Goal: Transaction & Acquisition: Purchase product/service

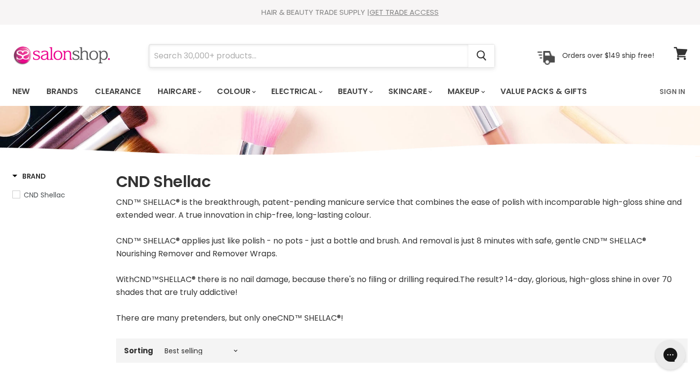
click at [380, 51] on input "Search" at bounding box center [308, 55] width 319 height 23
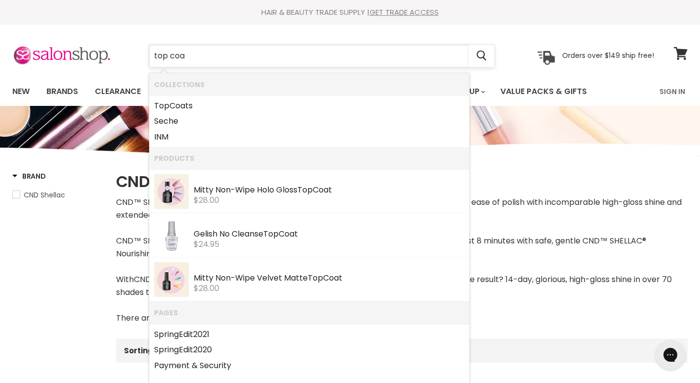
type input "top coat"
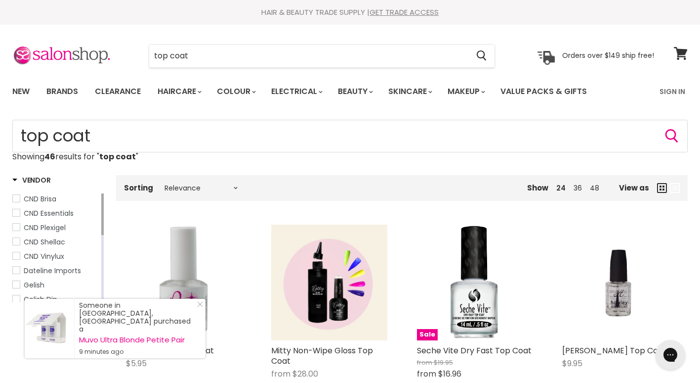
click at [53, 244] on span "CND Shellac" at bounding box center [45, 242] width 42 height 10
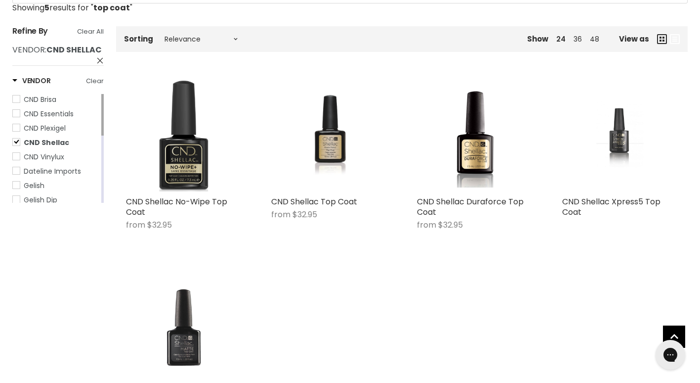
scroll to position [148, 0]
click at [620, 132] on img "Main content" at bounding box center [620, 134] width 77 height 116
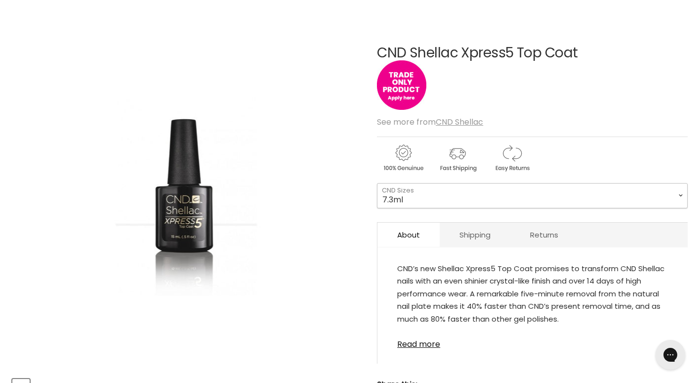
click at [459, 197] on select "7.3ml 15ml" at bounding box center [532, 195] width 311 height 25
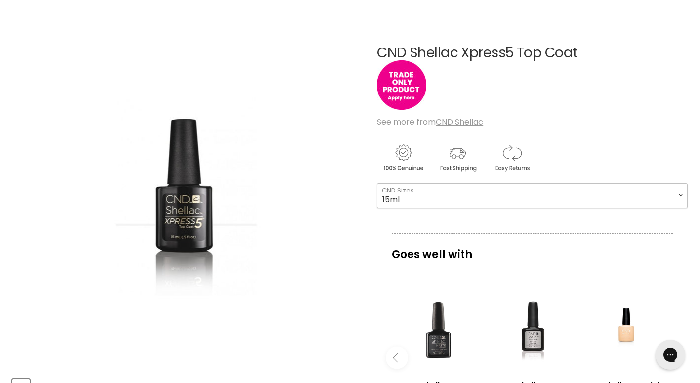
click at [377, 183] on select "7.3ml 15ml" at bounding box center [532, 195] width 311 height 25
select select "15ml"
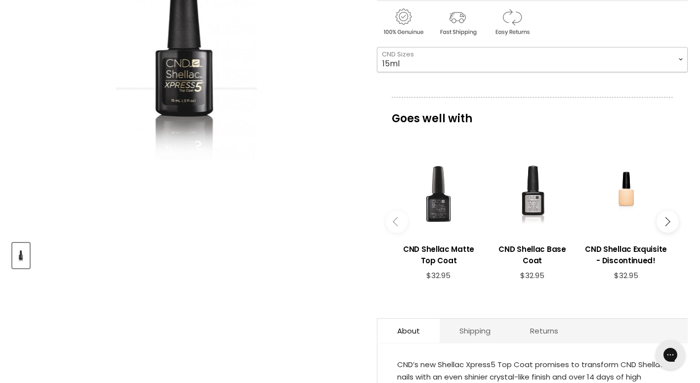
scroll to position [395, 0]
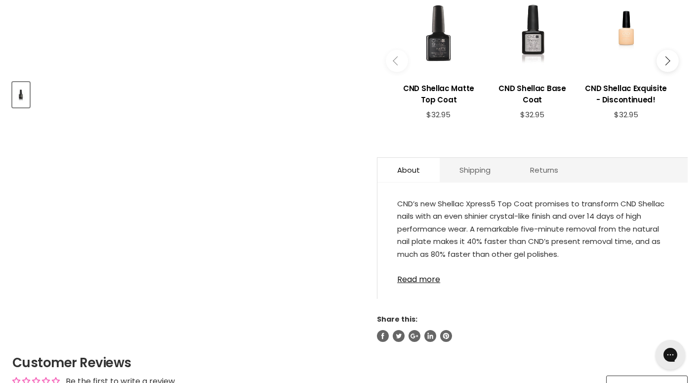
drag, startPoint x: 431, startPoint y: 280, endPoint x: 436, endPoint y: 281, distance: 5.0
click at [431, 280] on link "Read more" at bounding box center [532, 276] width 271 height 15
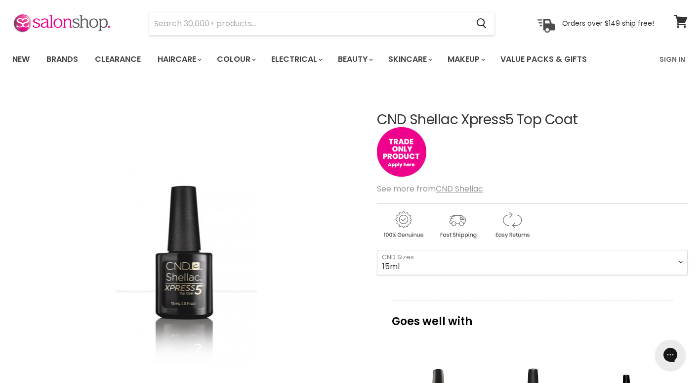
scroll to position [0, 0]
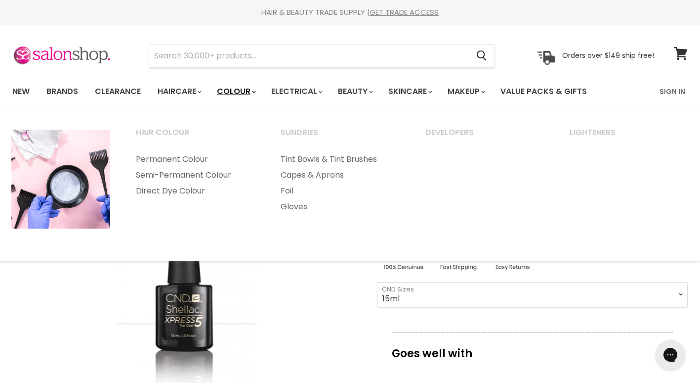
click at [235, 91] on link "Colour" at bounding box center [236, 91] width 52 height 21
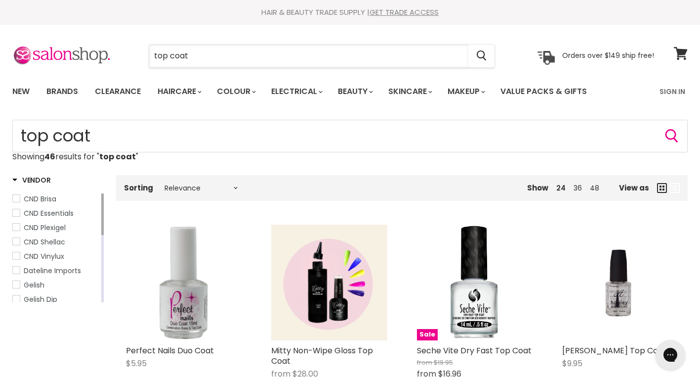
drag, startPoint x: 207, startPoint y: 59, endPoint x: 141, endPoint y: 57, distance: 65.8
click at [141, 57] on div "top coat Cancel" at bounding box center [322, 55] width 397 height 23
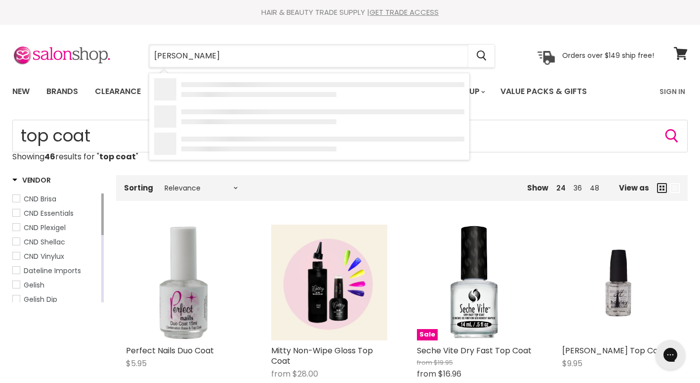
type input "shellac"
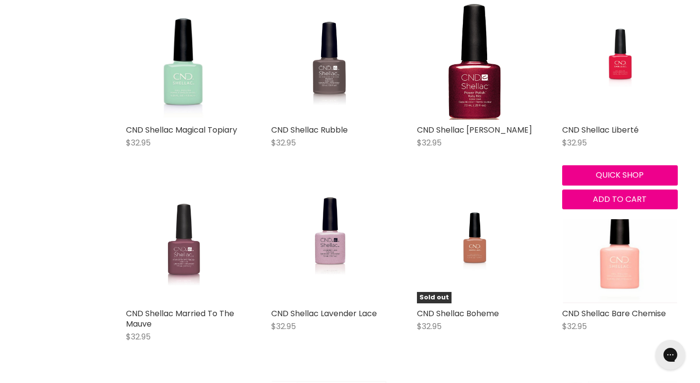
scroll to position [840, 0]
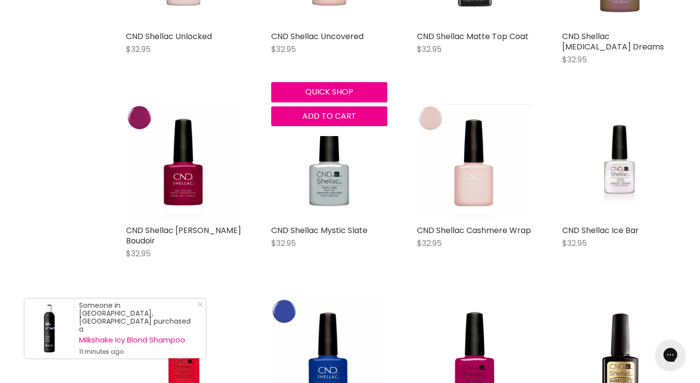
scroll to position [2026, 0]
